Goal: Check status: Verify the current state of an ongoing process or item

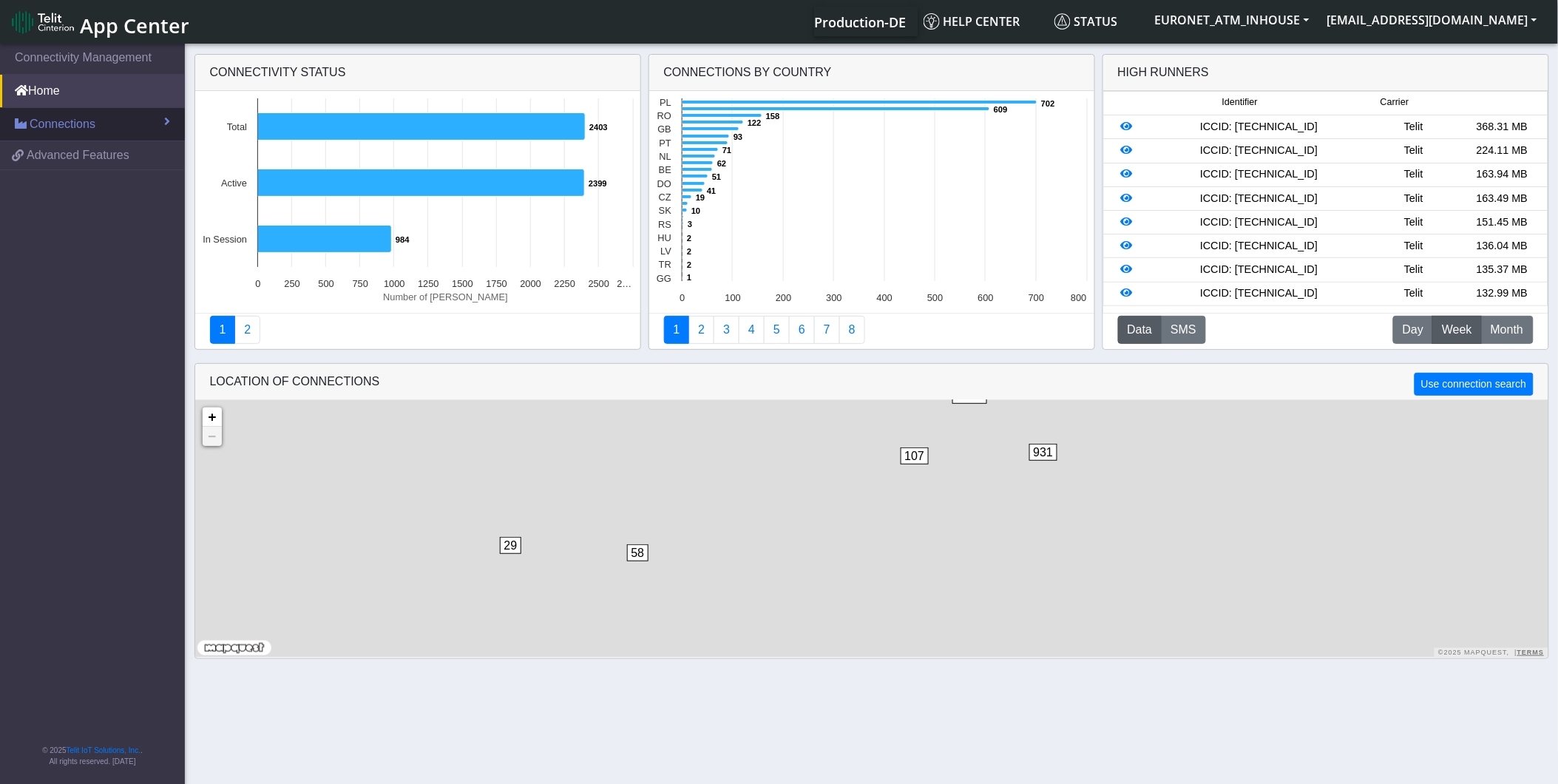
click at [59, 127] on span "Connections" at bounding box center [62, 124] width 66 height 17
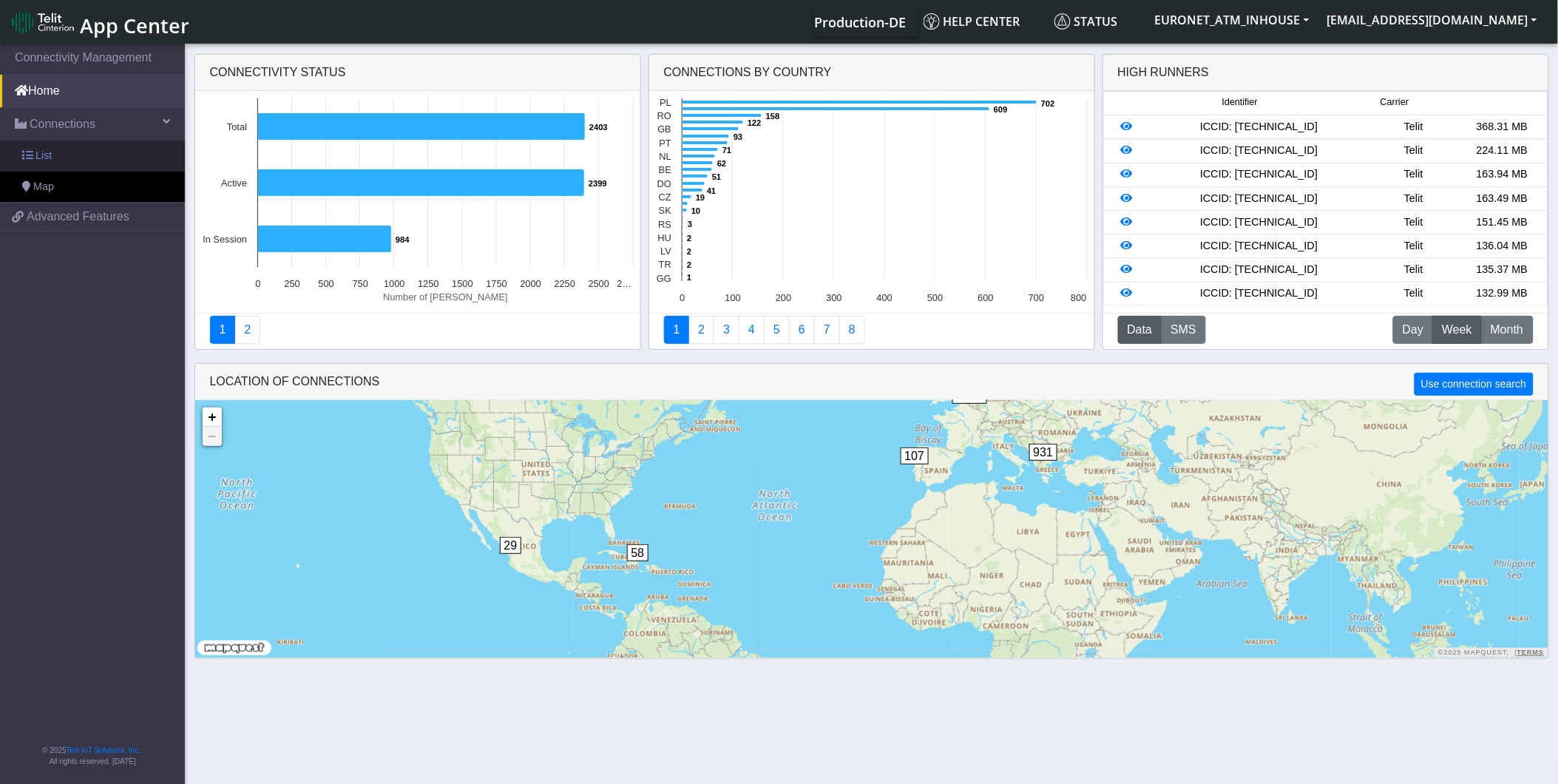
click at [68, 158] on link "List" at bounding box center [92, 156] width 185 height 31
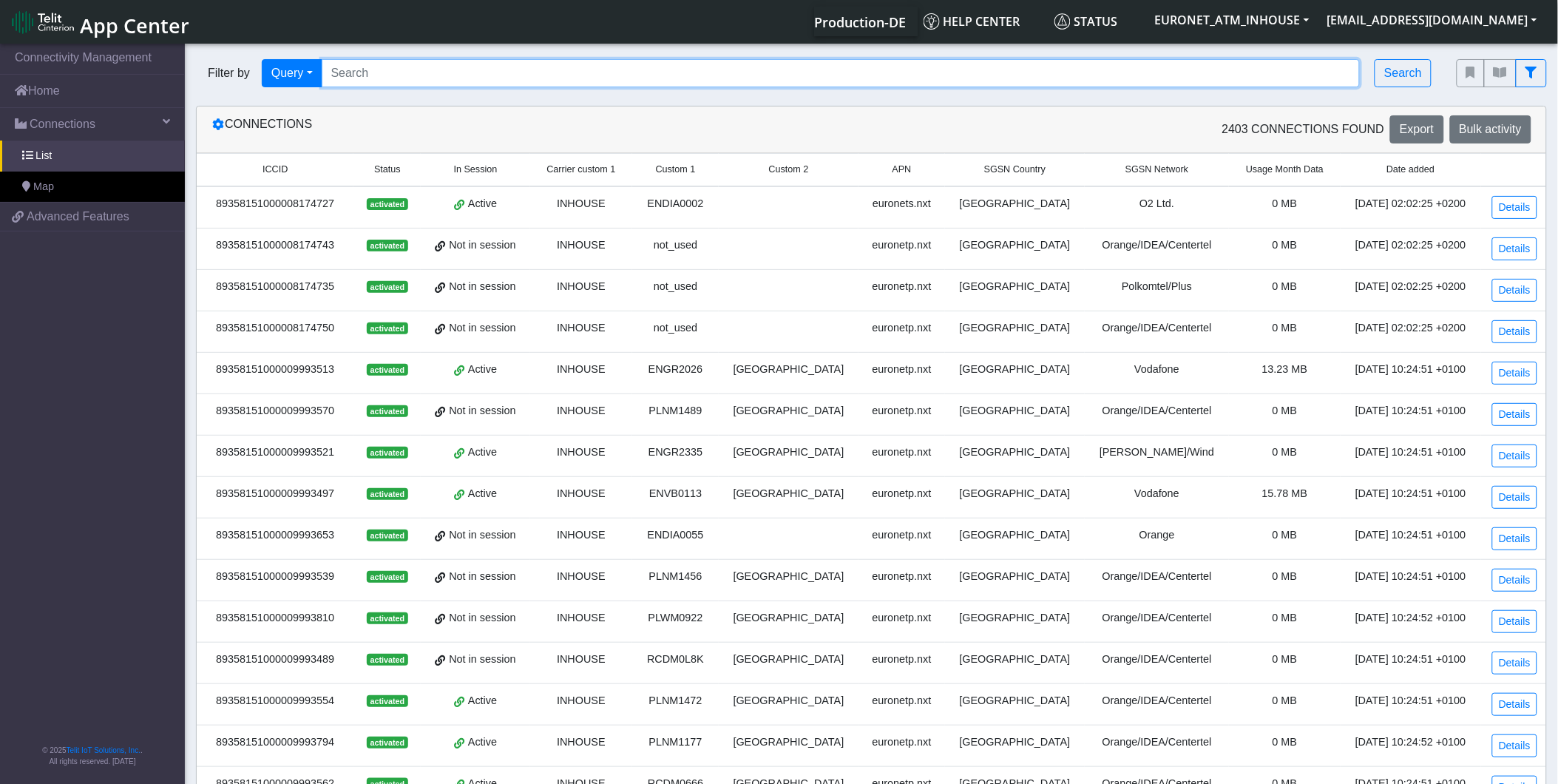
click at [504, 75] on input "Search..." at bounding box center [841, 73] width 1039 height 28
paste input "RCDM0666"
type input "RCDM0666"
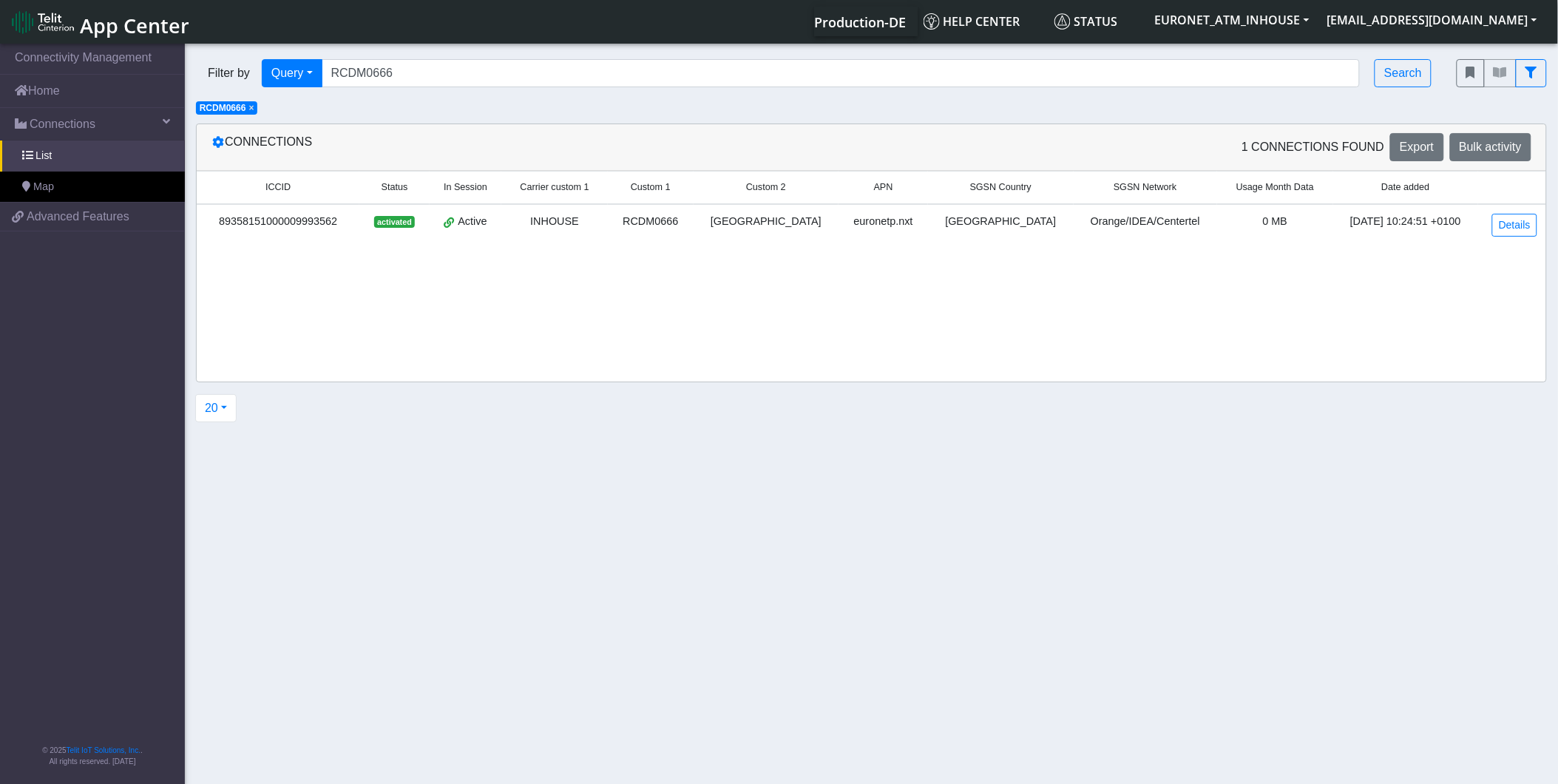
click at [309, 219] on div "89358151000009993562" at bounding box center [278, 221] width 145 height 16
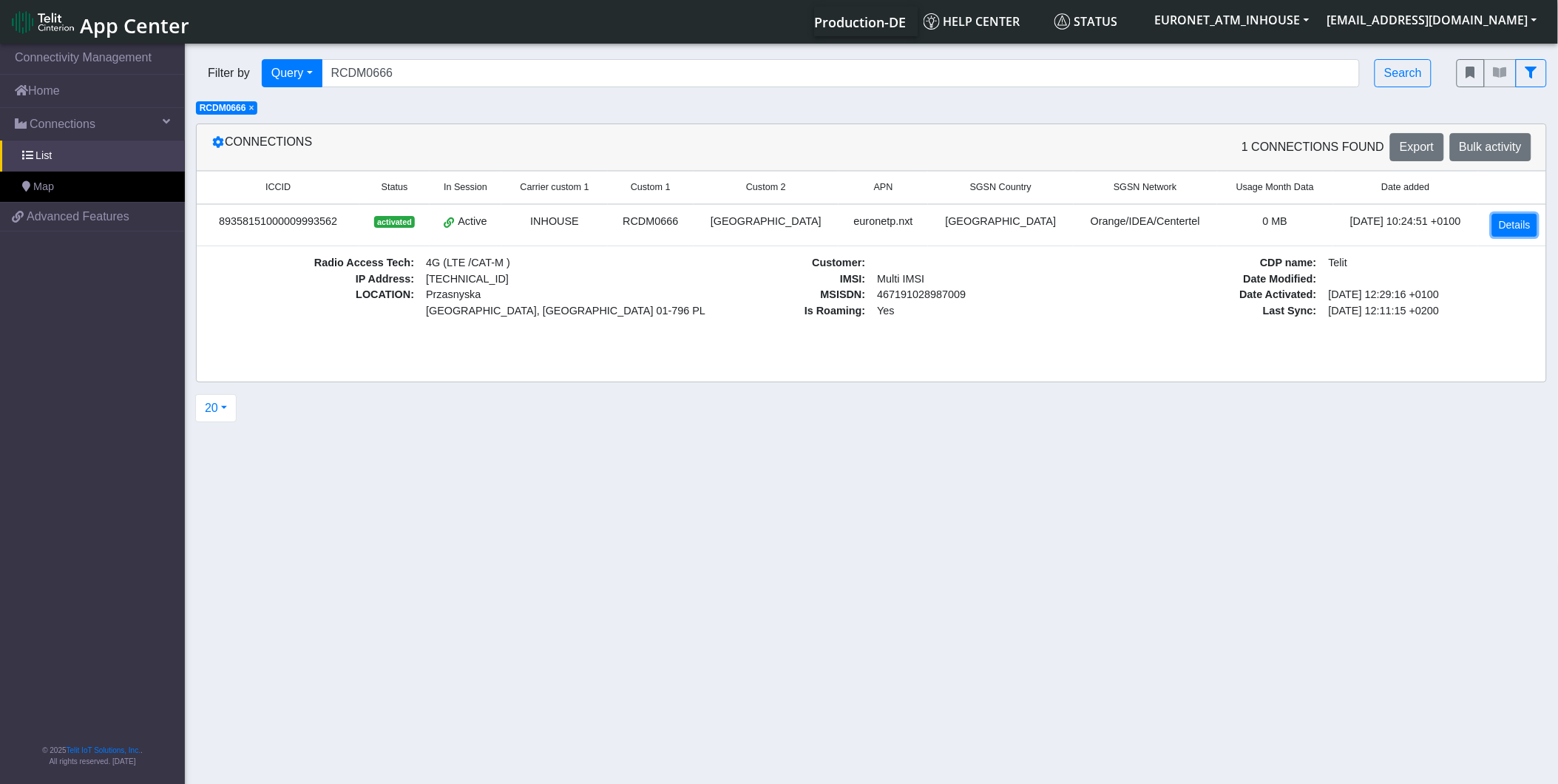
click at [1515, 225] on link "Details" at bounding box center [1515, 225] width 45 height 23
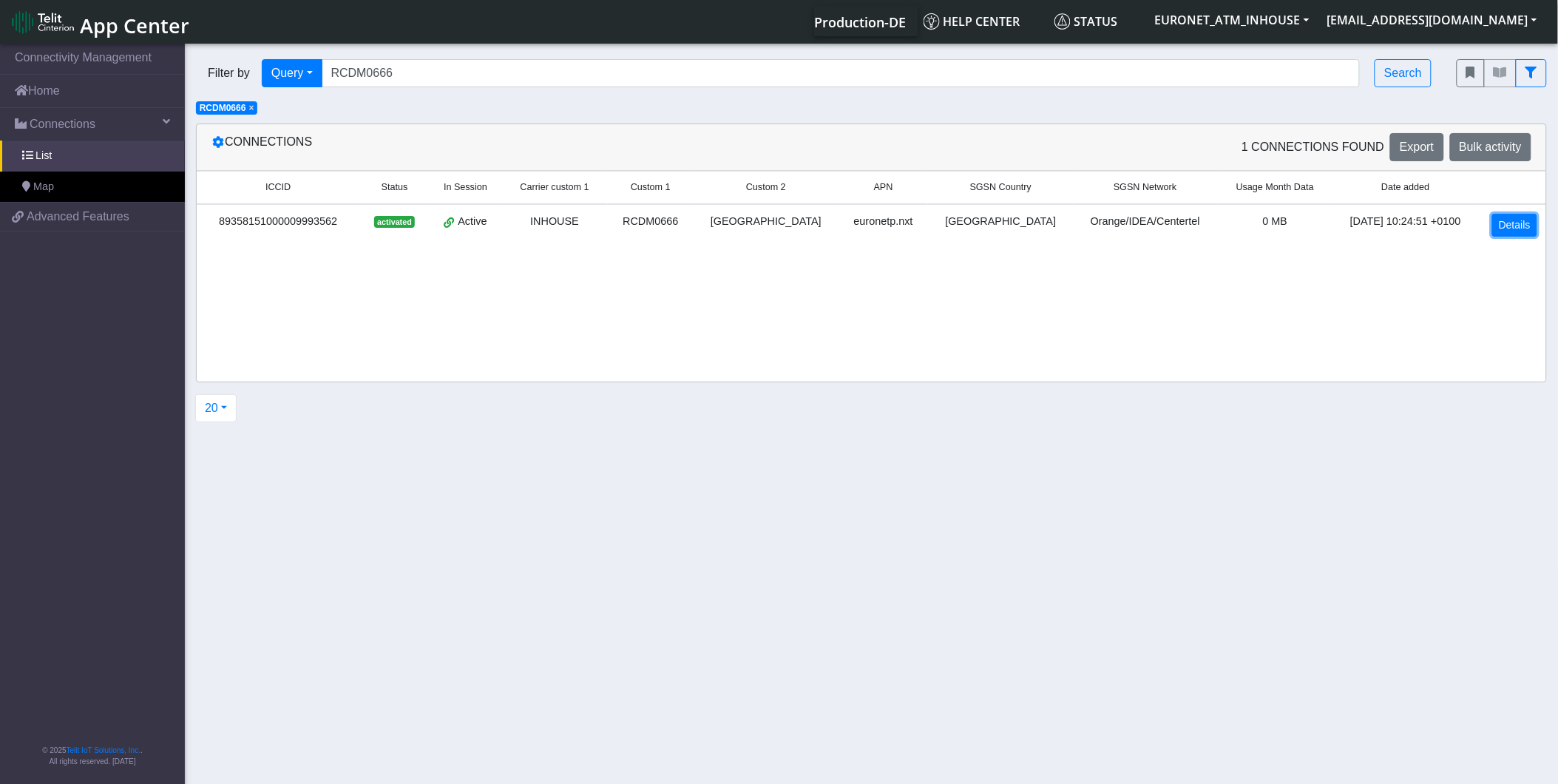
click at [1521, 225] on link "Details" at bounding box center [1515, 225] width 45 height 23
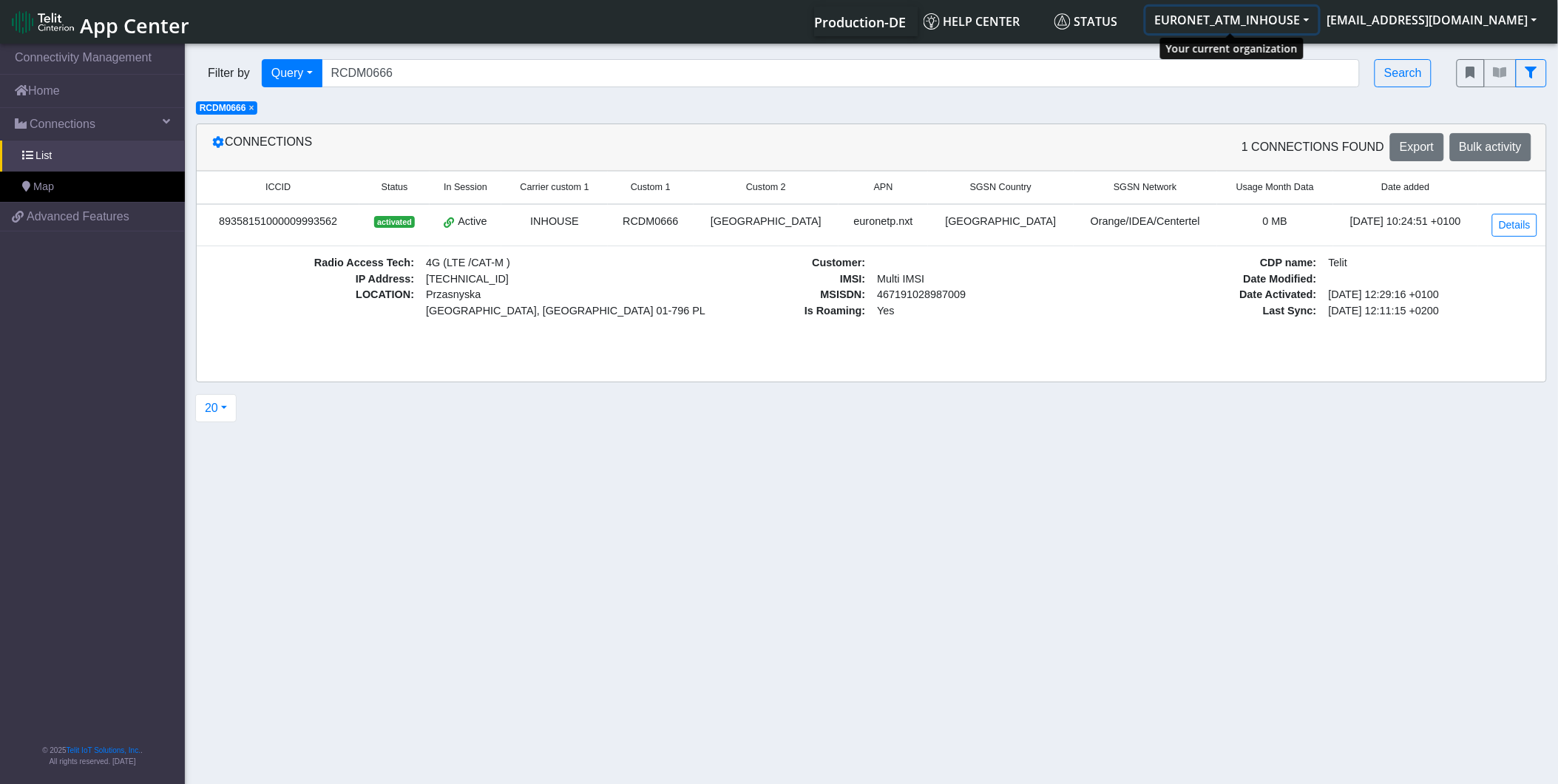
click at [1289, 20] on button "EURONET_ATM_INHOUSE" at bounding box center [1232, 20] width 173 height 27
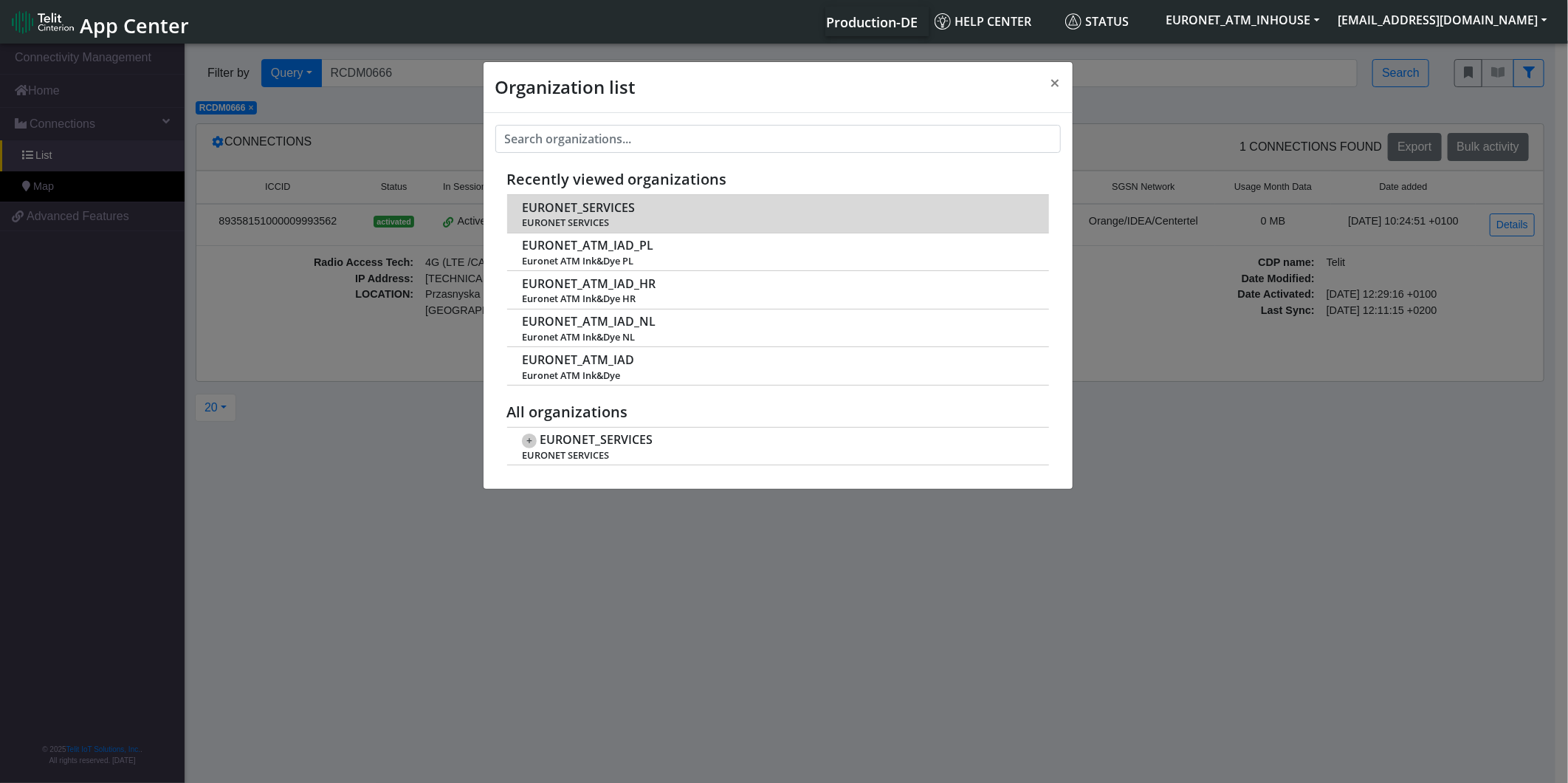
click at [638, 214] on td "EURONET_SERVICES EURONET SERVICES" at bounding box center [778, 213] width 542 height 37
click at [561, 210] on span "EURONET_SERVICES" at bounding box center [578, 208] width 113 height 14
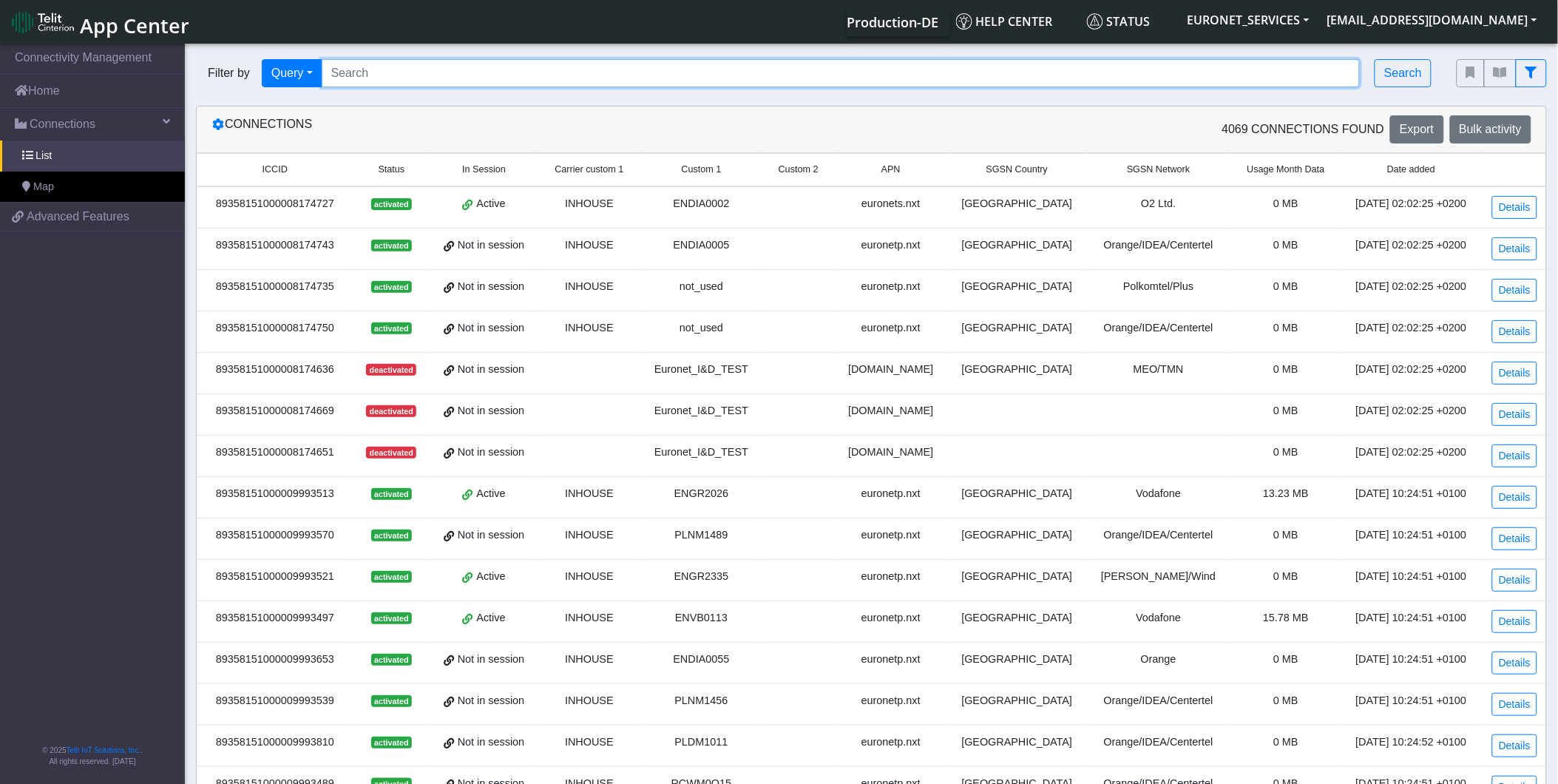
click at [429, 83] on input "Search..." at bounding box center [841, 73] width 1039 height 28
paste input "RCDM0666"
type input "RCDM0666"
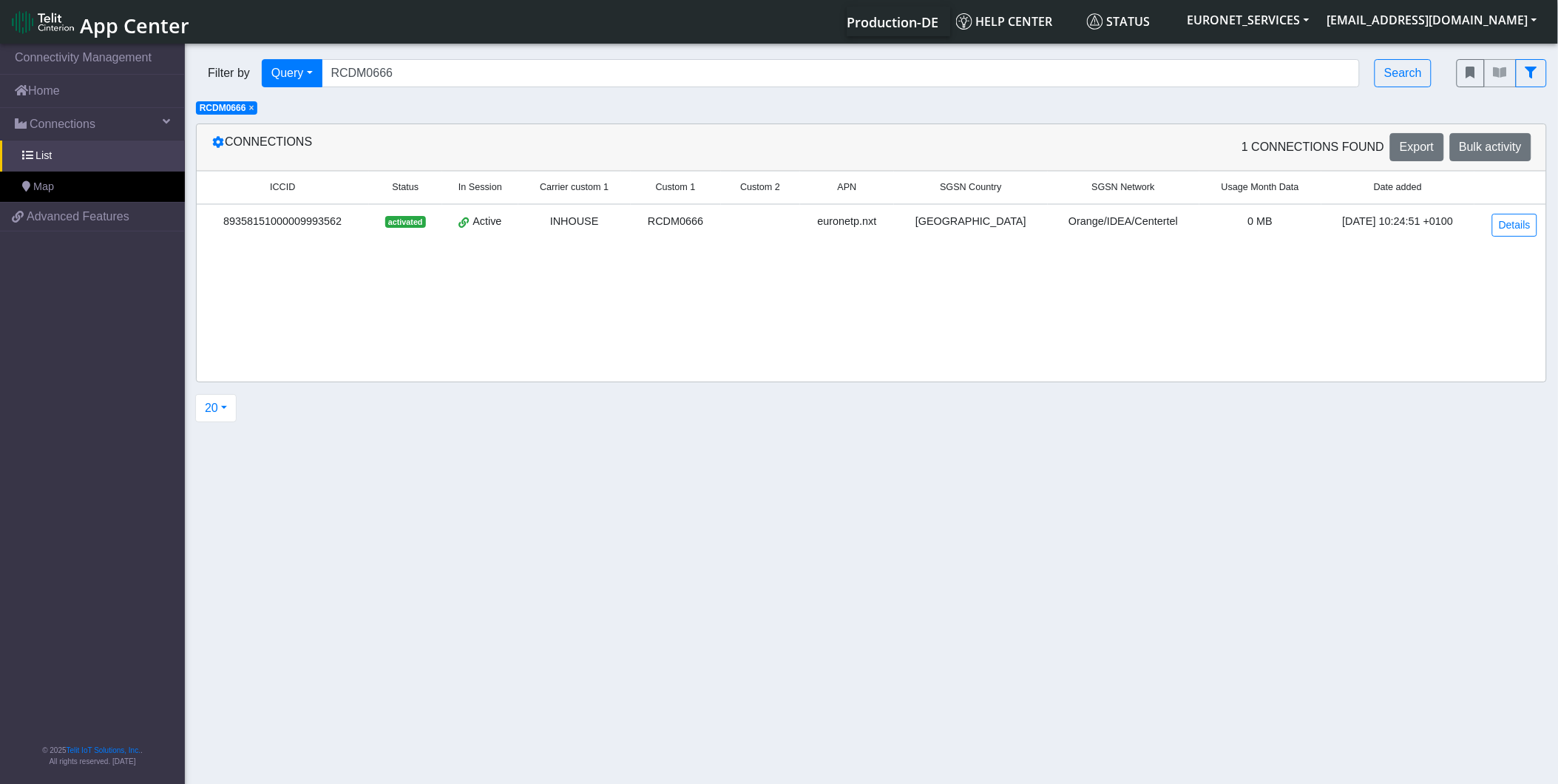
click at [299, 210] on td "89358151000009993562" at bounding box center [283, 225] width 173 height 42
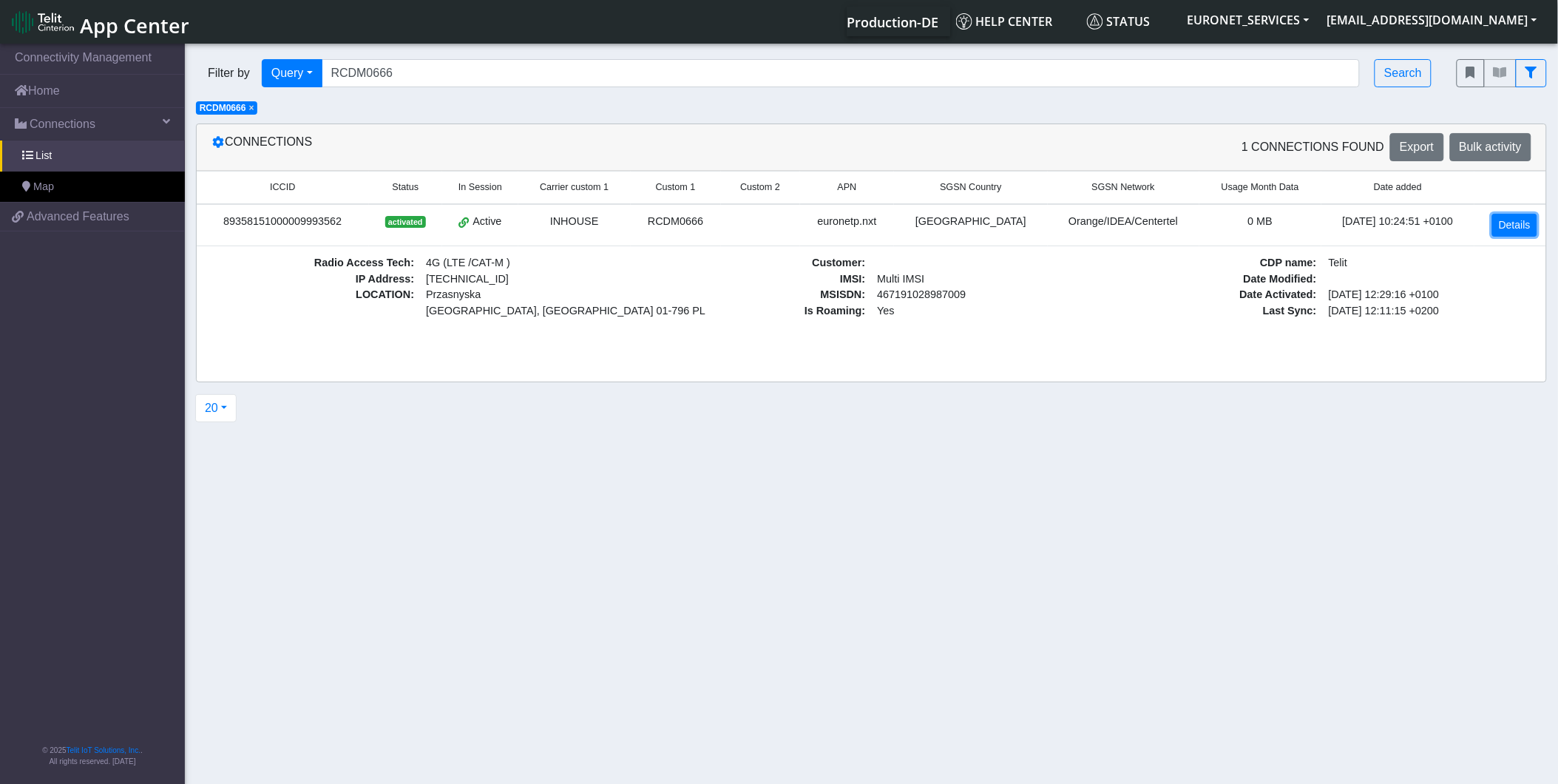
click at [1521, 225] on link "Details" at bounding box center [1515, 225] width 45 height 23
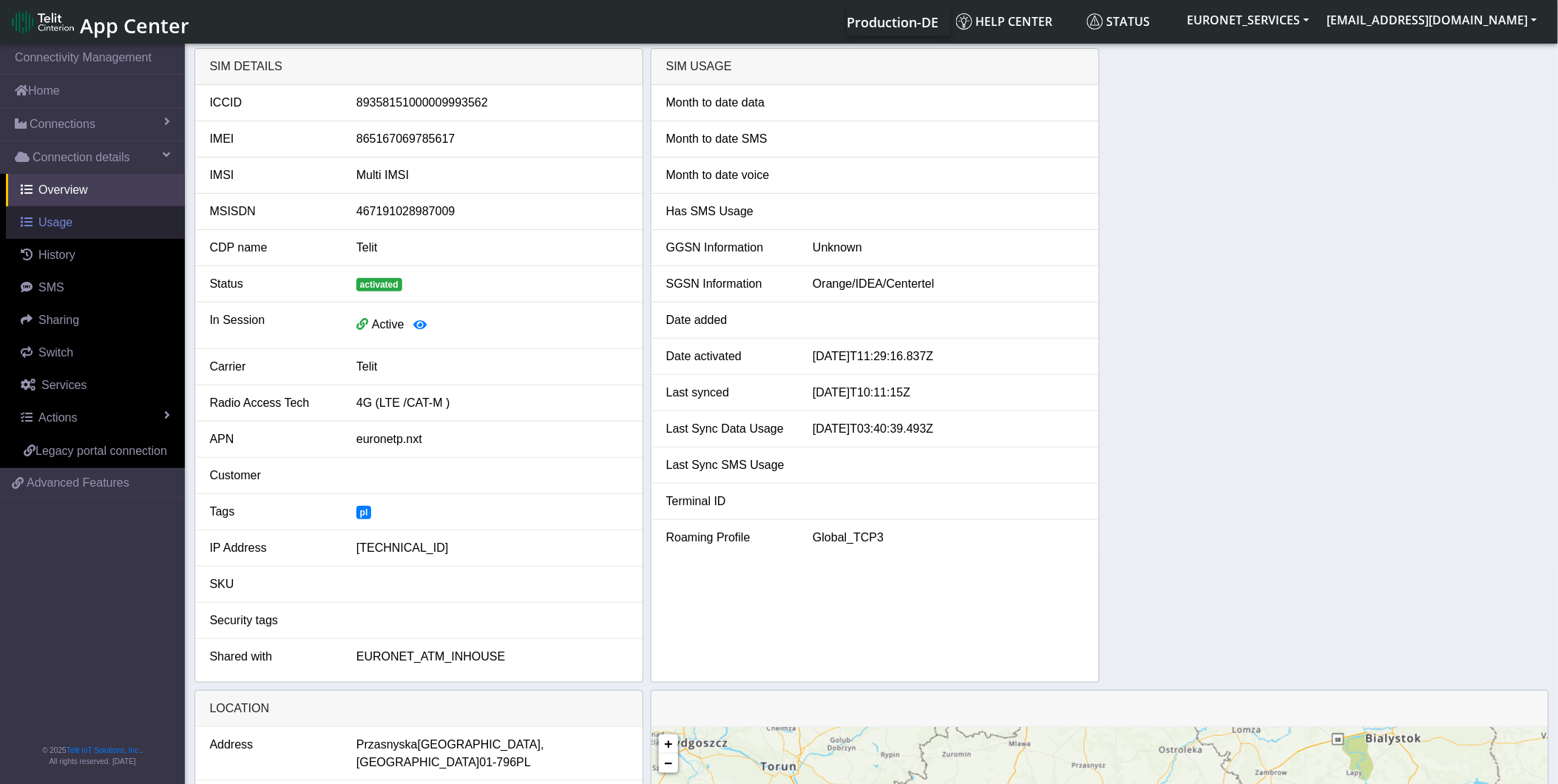
click at [52, 224] on span "Usage" at bounding box center [55, 222] width 34 height 12
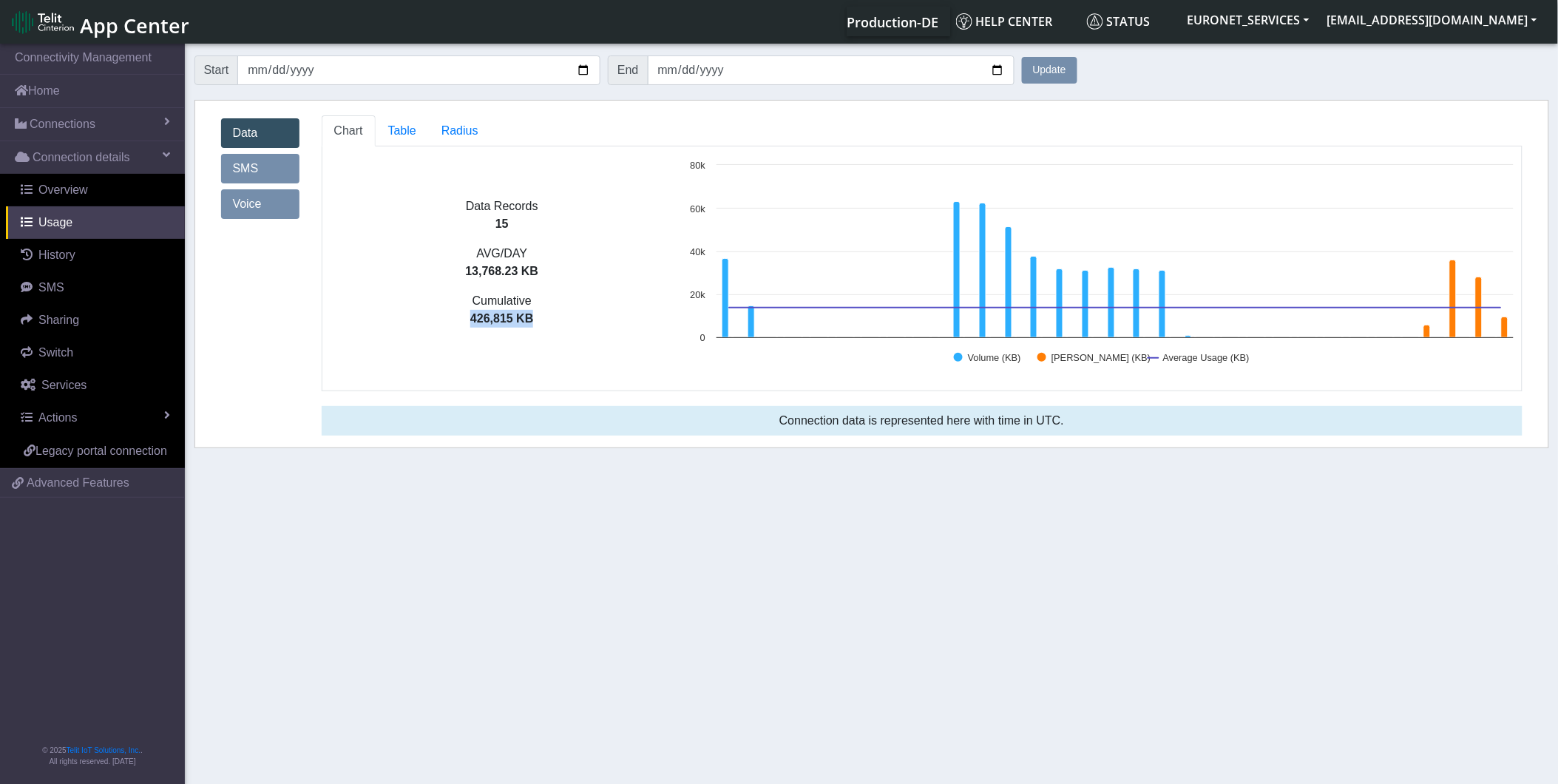
drag, startPoint x: 474, startPoint y: 316, endPoint x: 544, endPoint y: 310, distance: 70.3
click at [544, 310] on p "426,815 KB" at bounding box center [502, 318] width 360 height 17
click at [255, 163] on link "SMS" at bounding box center [260, 168] width 78 height 29
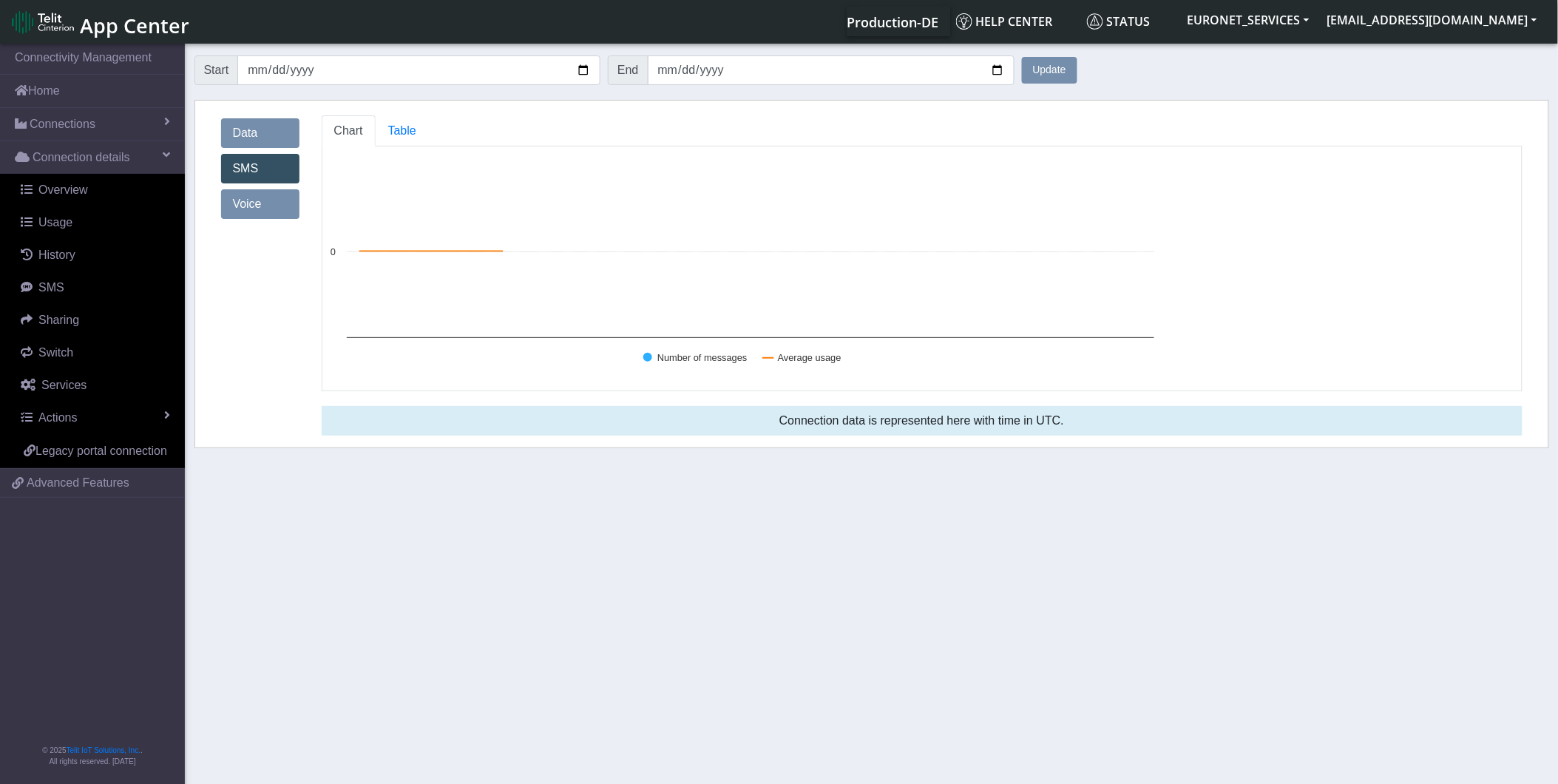
click at [257, 199] on link "Voice" at bounding box center [260, 204] width 78 height 29
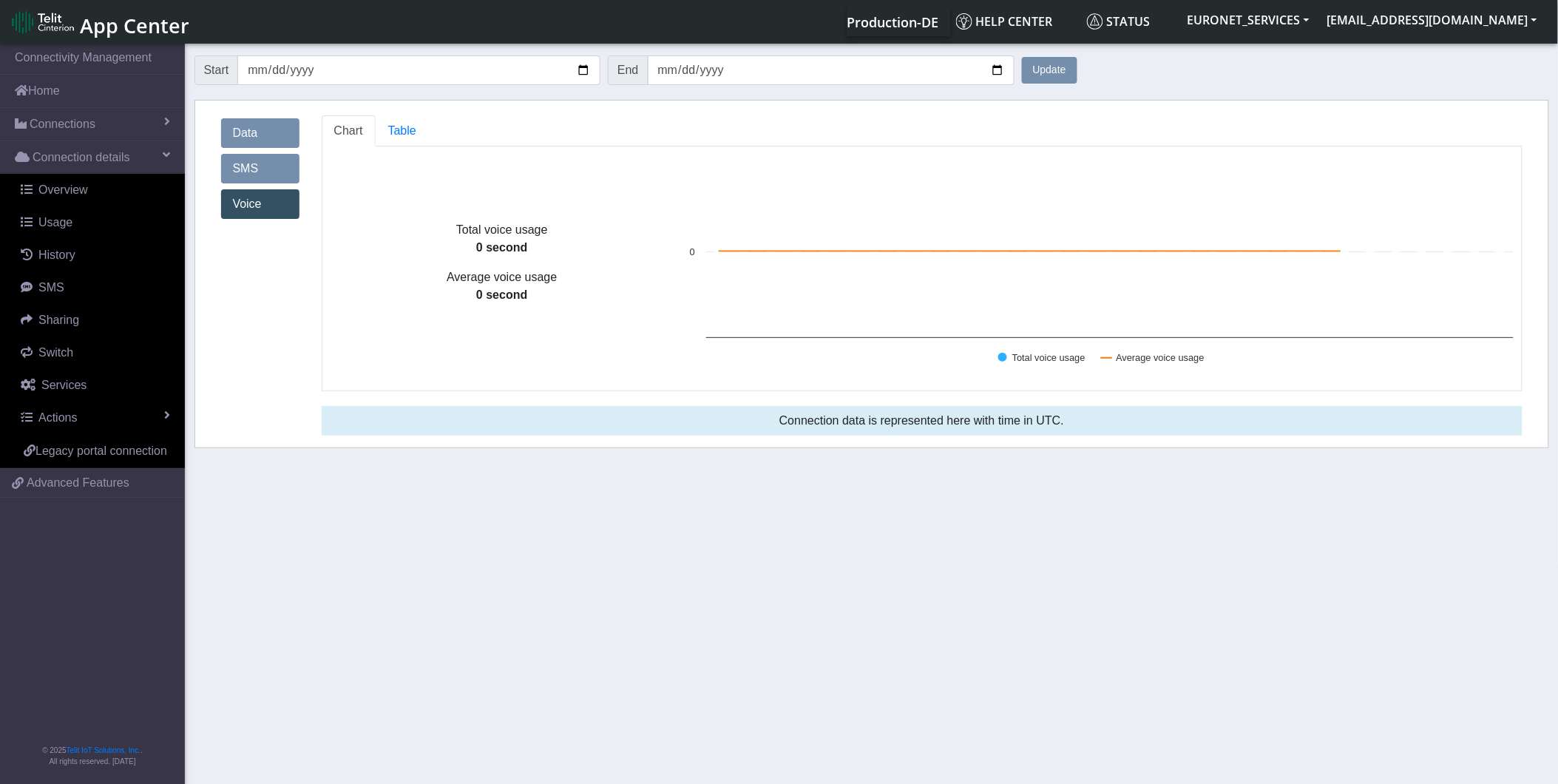
click at [259, 128] on link "Data" at bounding box center [260, 133] width 78 height 29
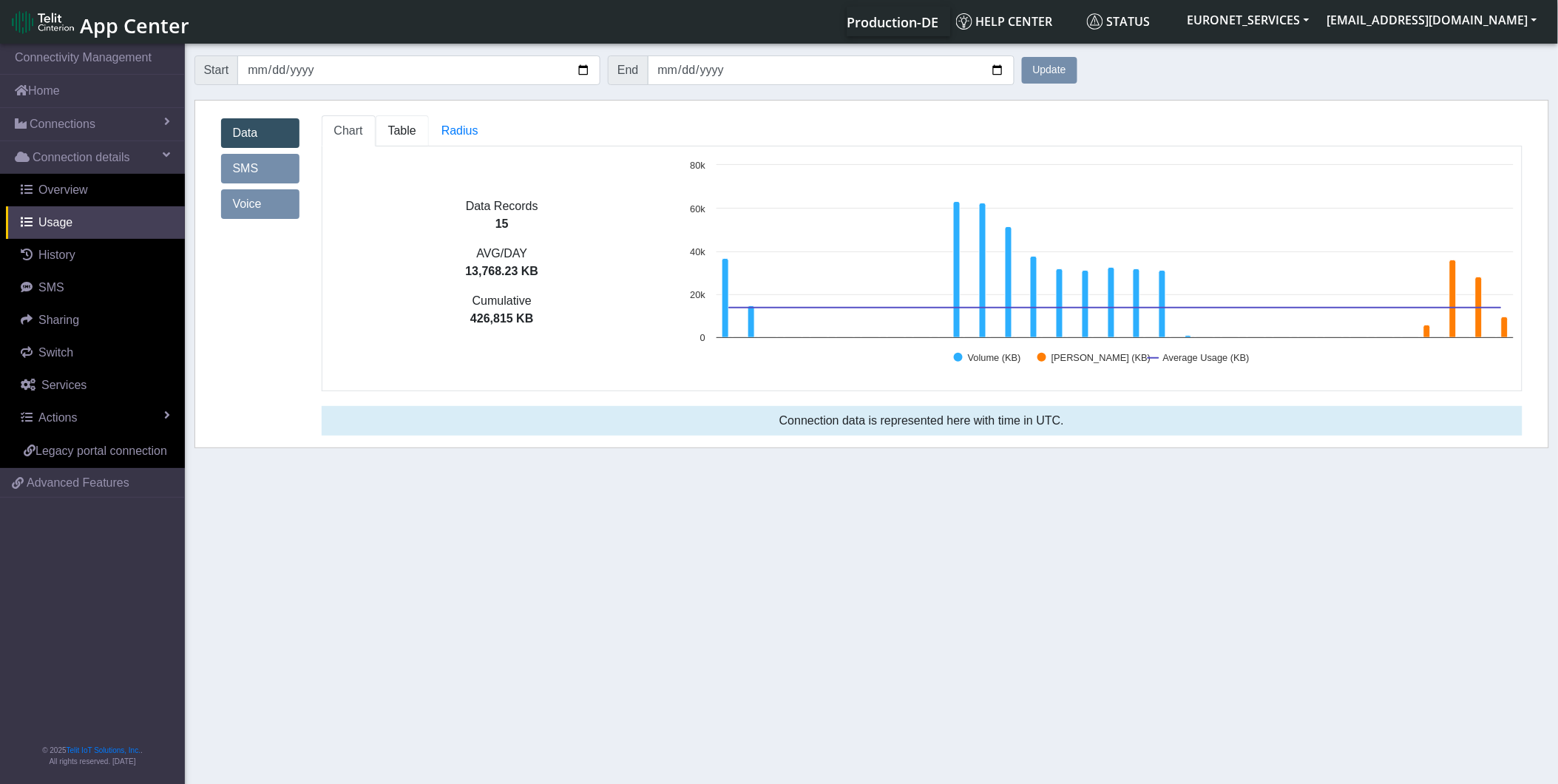
click at [399, 133] on span "Table" at bounding box center [403, 130] width 28 height 12
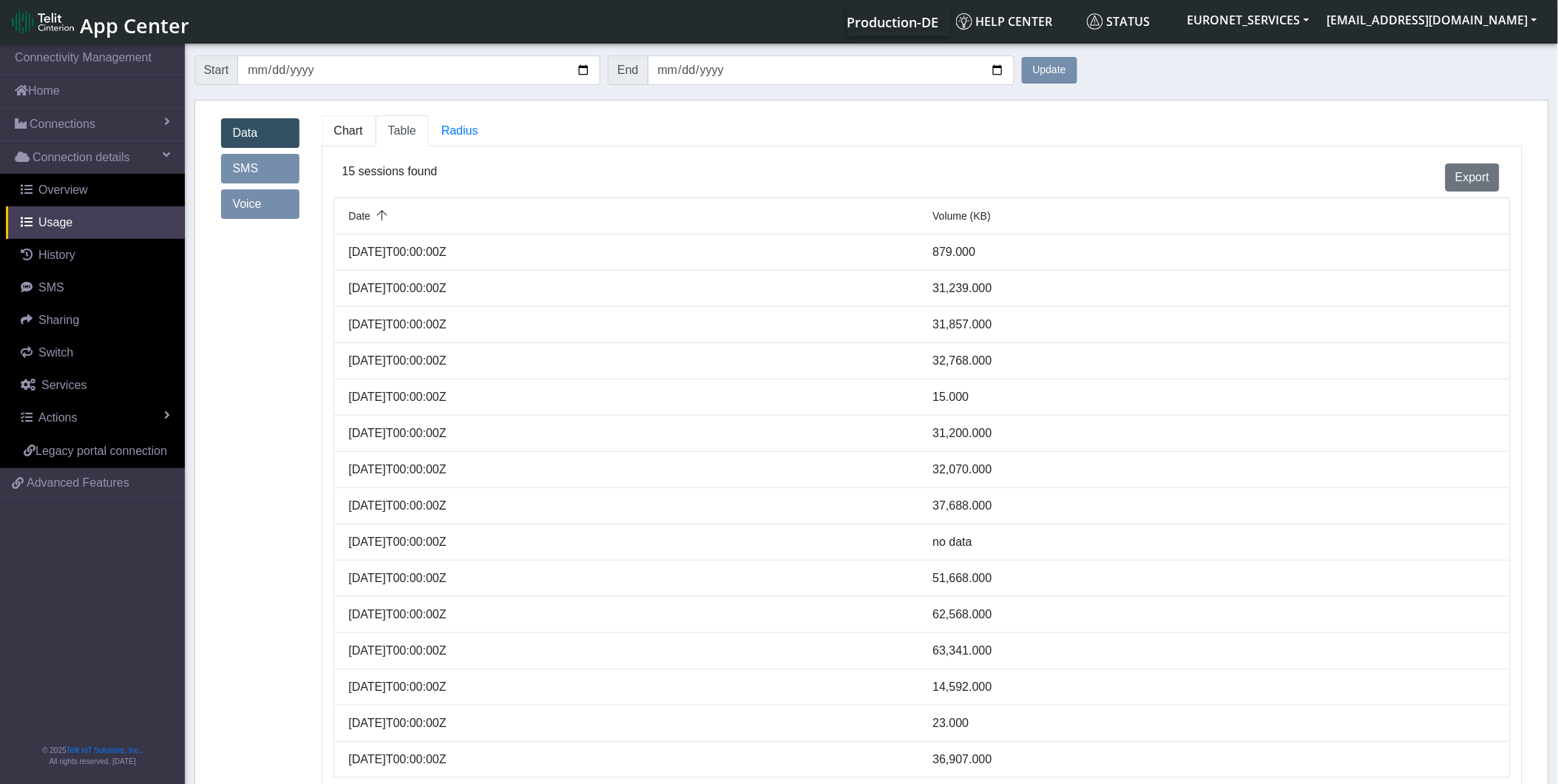
click at [357, 127] on span "Chart" at bounding box center [348, 130] width 29 height 12
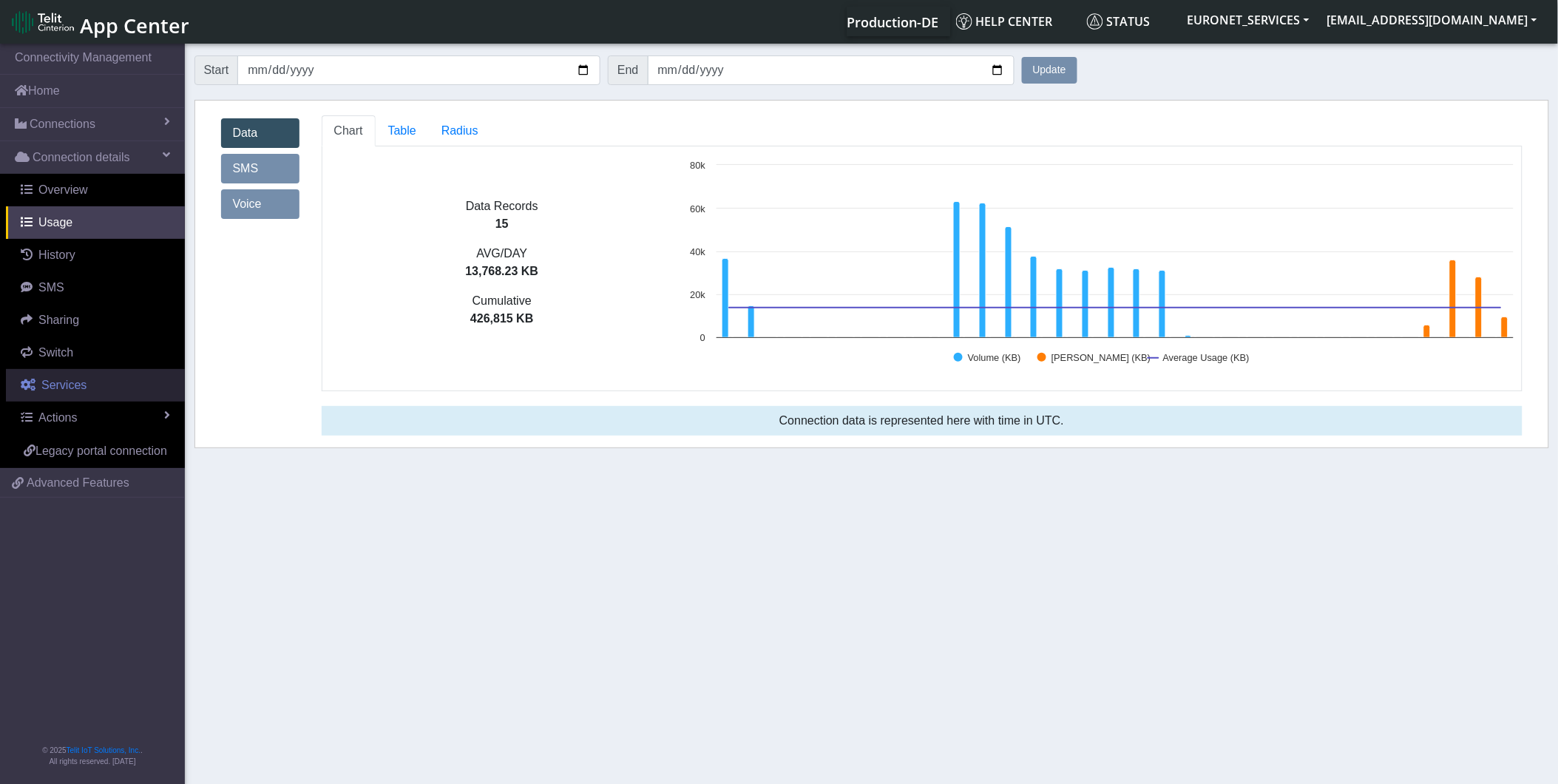
click at [78, 389] on span "Services" at bounding box center [64, 384] width 45 height 12
select select "2: 6"
